Goal: Information Seeking & Learning: Learn about a topic

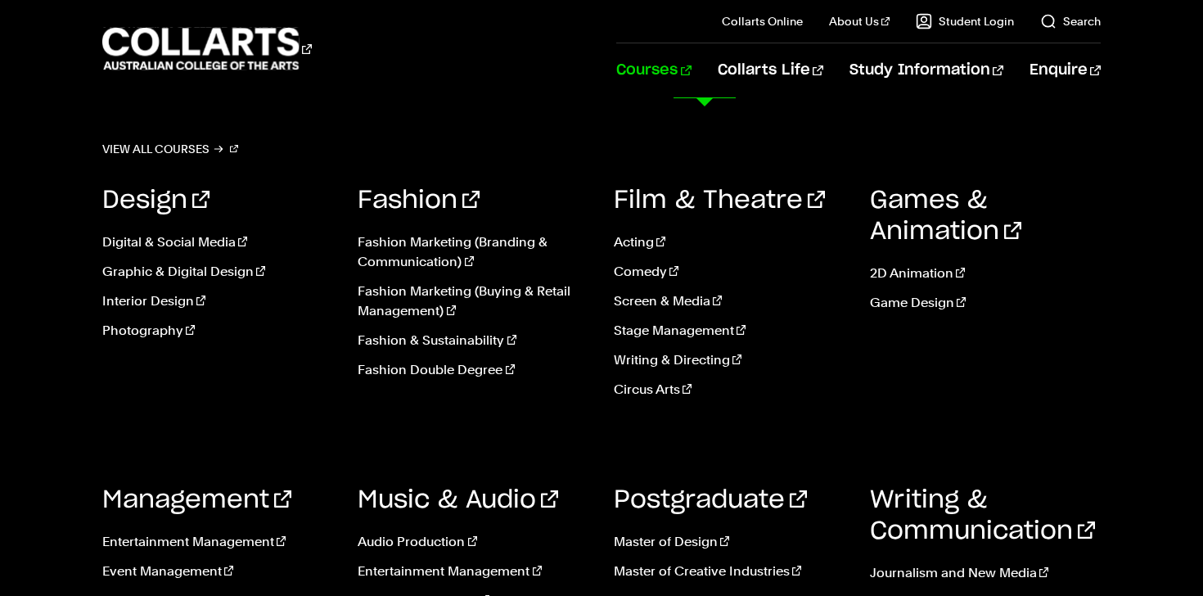
scroll to position [1770, 0]
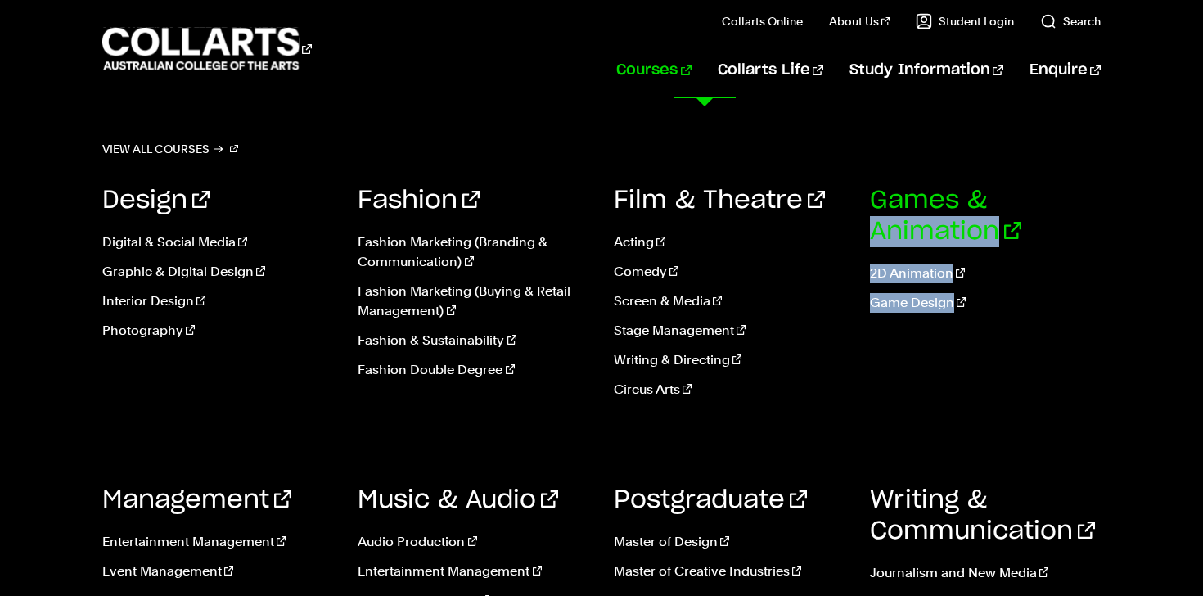
drag, startPoint x: 867, startPoint y: 448, endPoint x: 876, endPoint y: 237, distance: 210.5
click at [876, 237] on div "Design Digital & Social Media Graphic & Digital Design Interior Design Photogra…" at bounding box center [601, 417] width 998 height 515
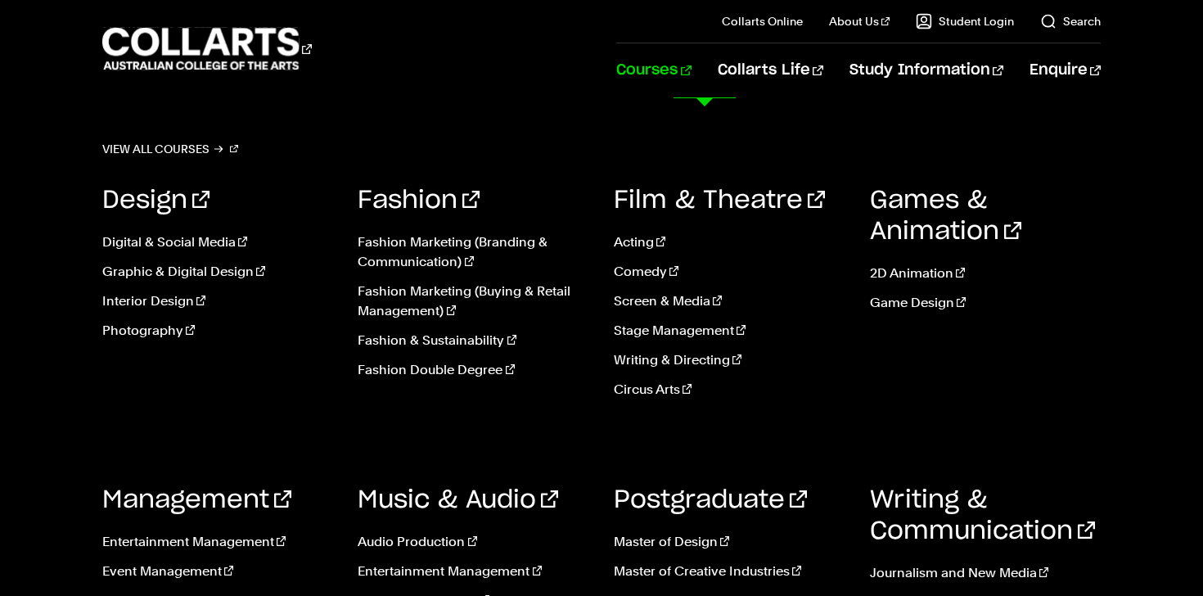
click at [613, 439] on div "Design Digital & Social Media Graphic & Digital Design Interior Design Photogra…" at bounding box center [601, 417] width 998 height 515
click at [190, 541] on link "Entertainment Management" at bounding box center [218, 542] width 232 height 20
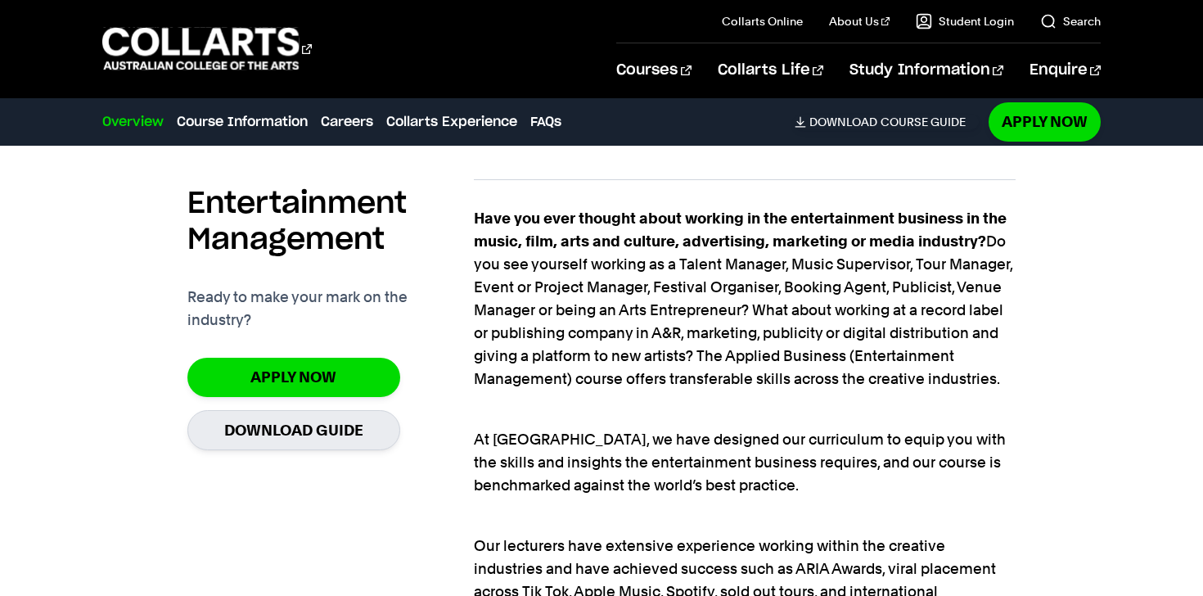
scroll to position [1097, 0]
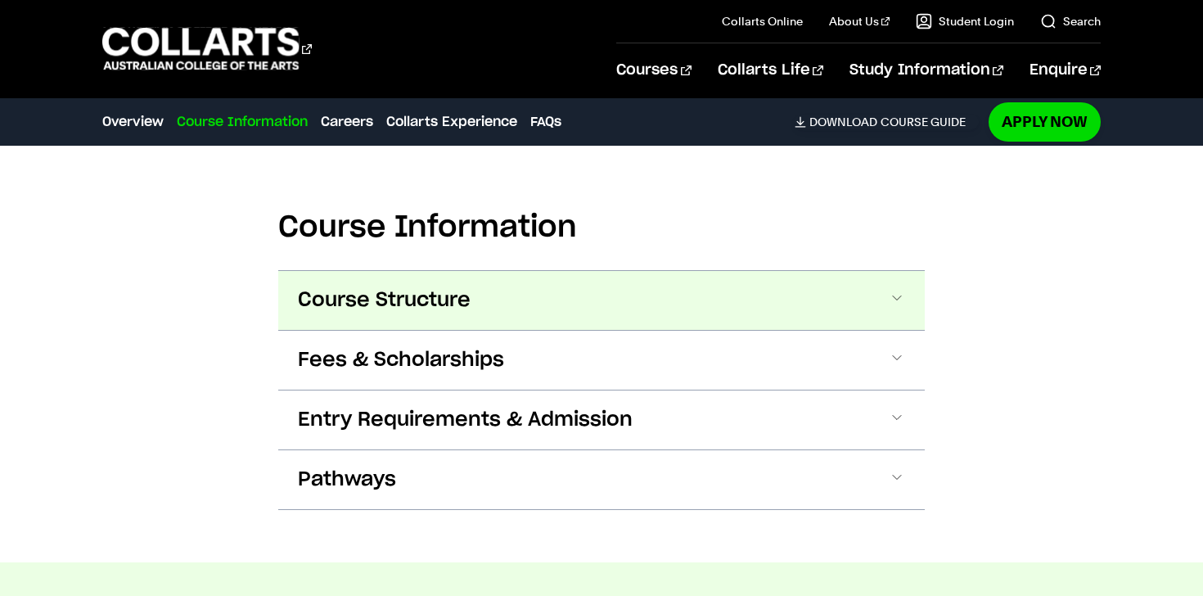
click at [807, 288] on button "Course Structure" at bounding box center [601, 300] width 646 height 59
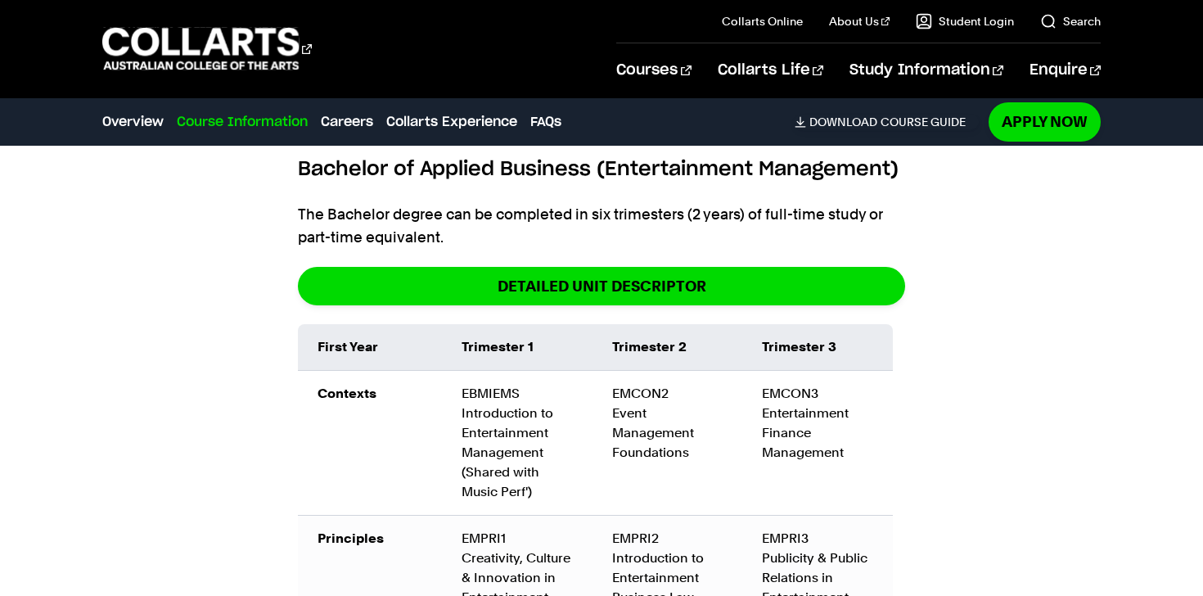
scroll to position [2469, 0]
